Goal: Information Seeking & Learning: Learn about a topic

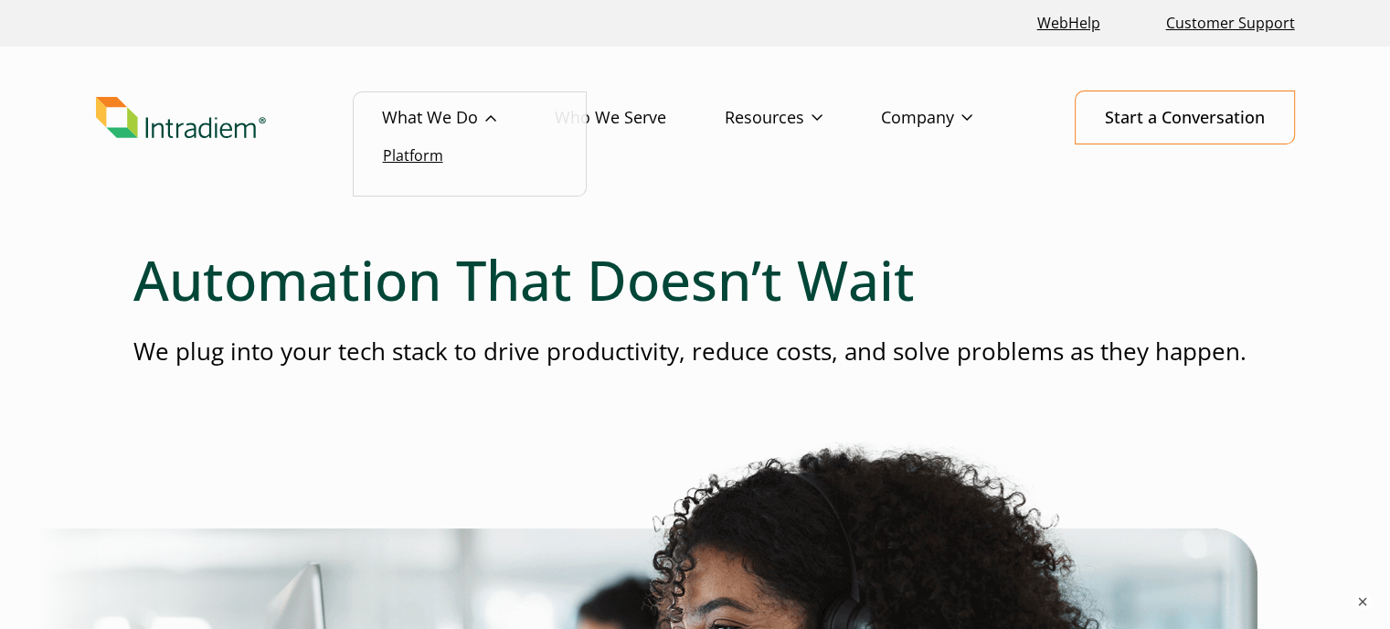
click at [420, 156] on link "Platform" at bounding box center [413, 155] width 60 height 20
click at [644, 120] on link "Who We Serve" at bounding box center [640, 117] width 170 height 53
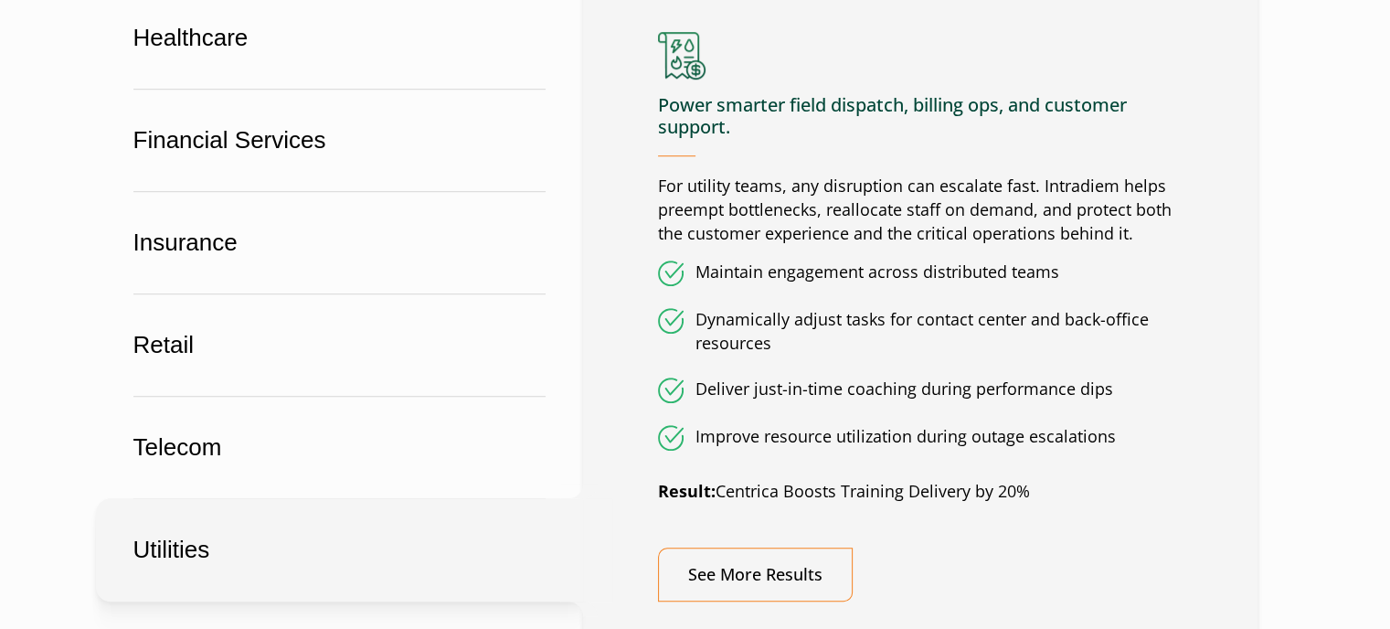
scroll to position [1185, 0]
click at [824, 131] on h4 "Power smarter field dispatch, billing ops, and customer support." at bounding box center [920, 124] width 525 height 62
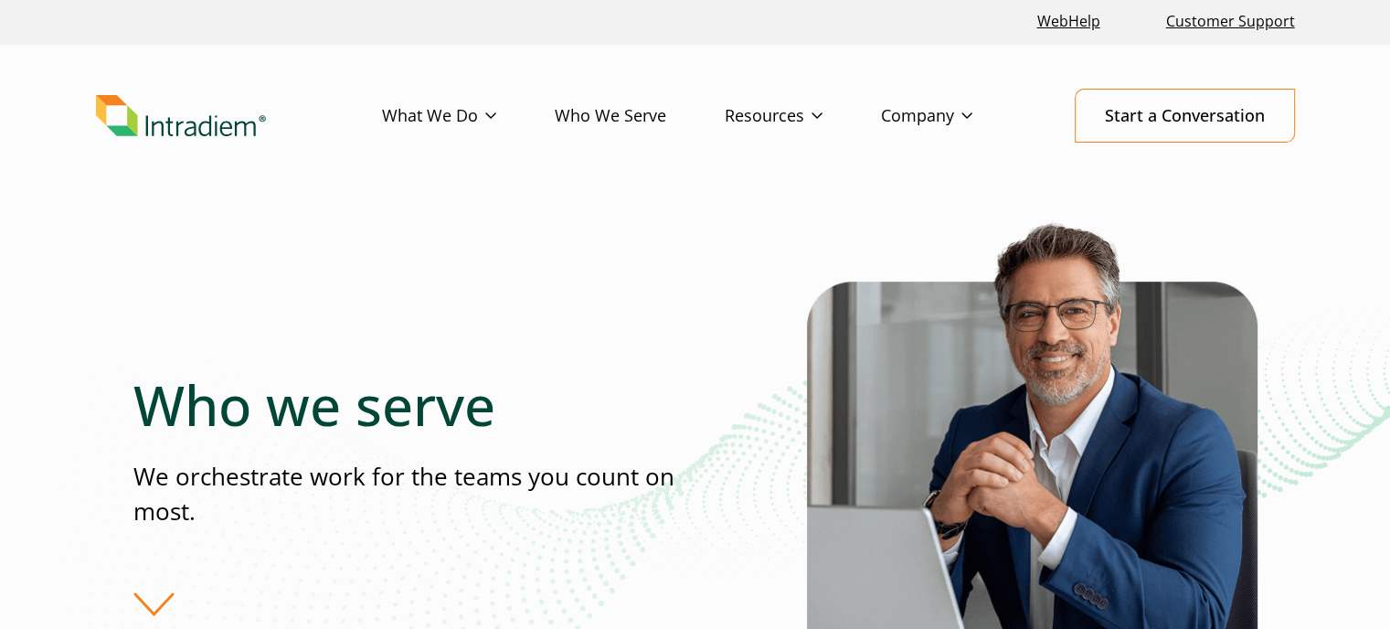
scroll to position [3, 0]
